Goal: Task Accomplishment & Management: Manage account settings

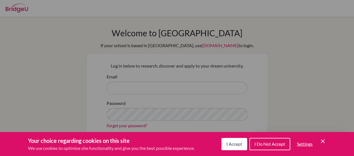
click at [283, 146] on span "I Do Not Accept" at bounding box center [269, 144] width 31 height 5
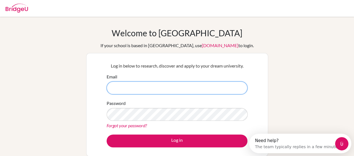
click at [163, 88] on input "Email" at bounding box center [177, 88] width 141 height 13
type input "[EMAIL_ADDRESS][DOMAIN_NAME]"
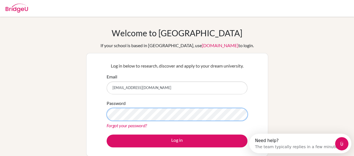
click at [107, 135] on button "Log in" at bounding box center [177, 141] width 141 height 13
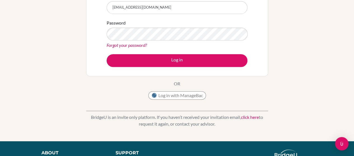
scroll to position [110, 0]
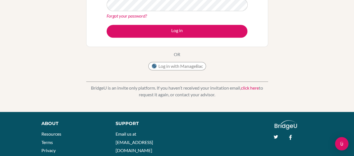
click at [128, 15] on link "Forgot your password?" at bounding box center [127, 15] width 40 height 5
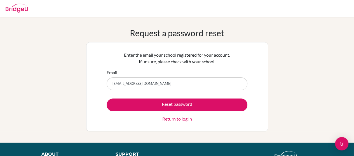
type input "[EMAIL_ADDRESS][DOMAIN_NAME]"
click at [107, 99] on button "Reset password" at bounding box center [177, 105] width 141 height 13
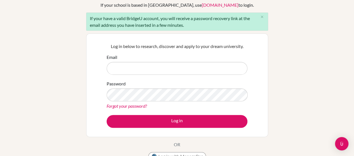
scroll to position [41, 0]
